Goal: Find specific page/section: Find specific page/section

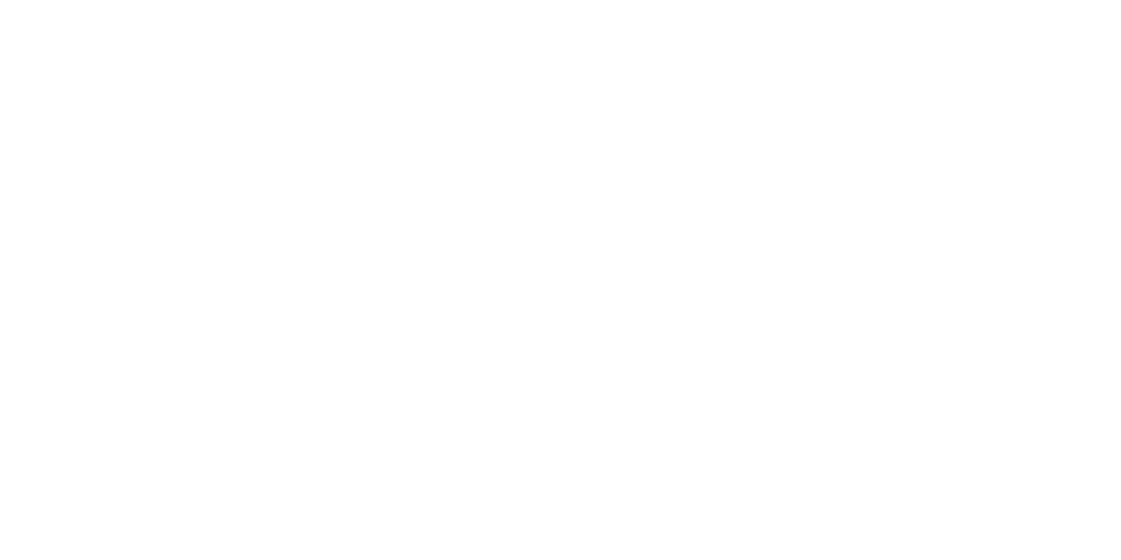
click at [33, 297] on icon at bounding box center [30, 321] width 49 height 49
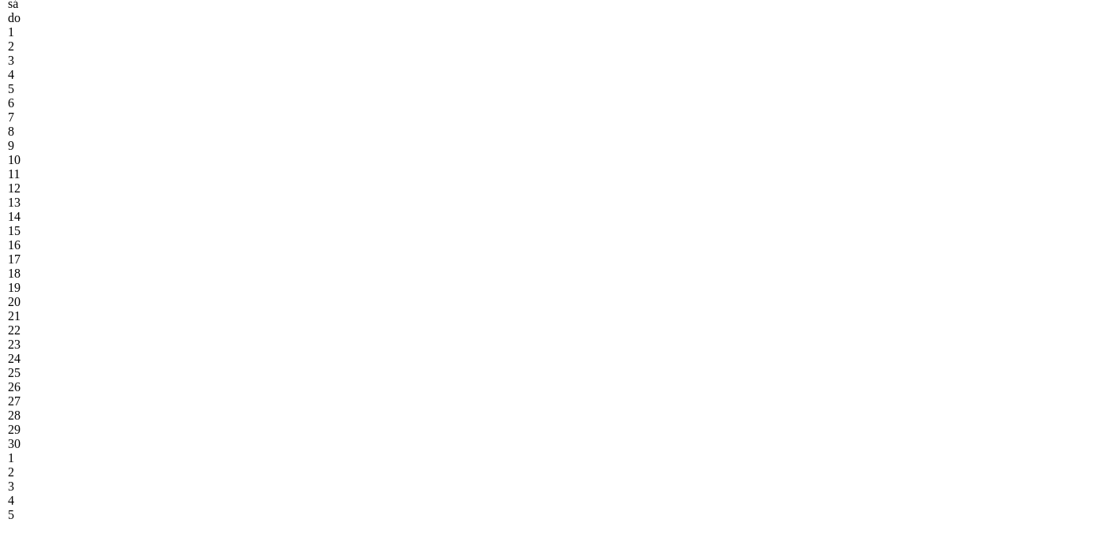
click at [160, 281] on div "18" at bounding box center [84, 288] width 152 height 14
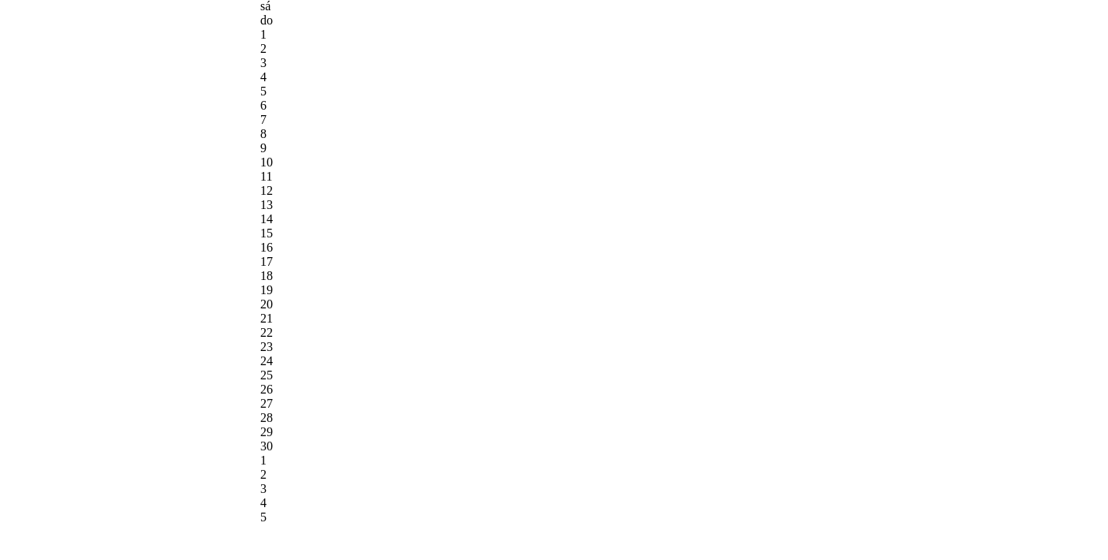
click at [412, 184] on div "8" at bounding box center [336, 191] width 152 height 14
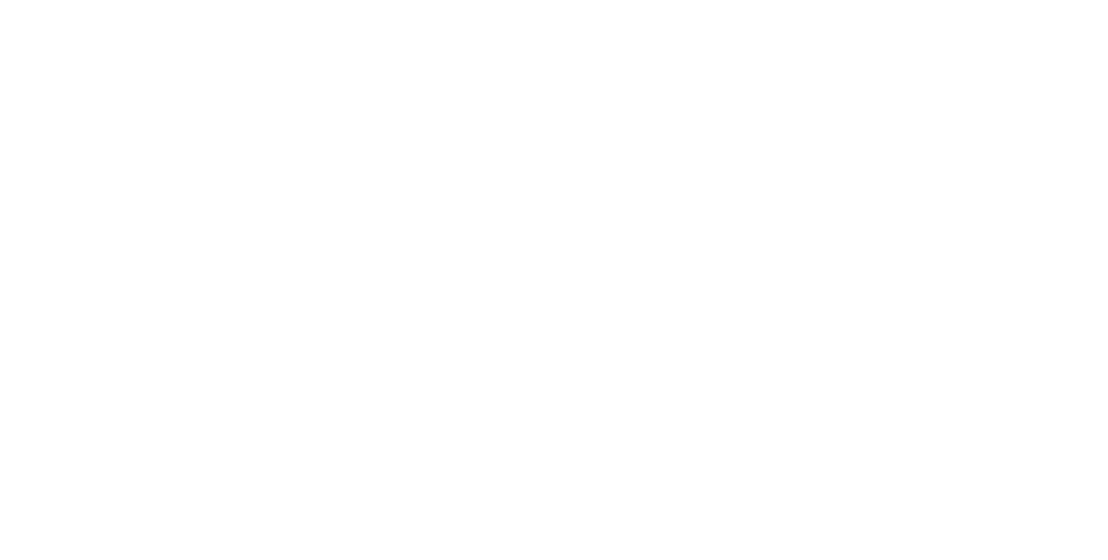
click at [22, 297] on icon at bounding box center [30, 321] width 49 height 49
